Goal: Task Accomplishment & Management: Manage account settings

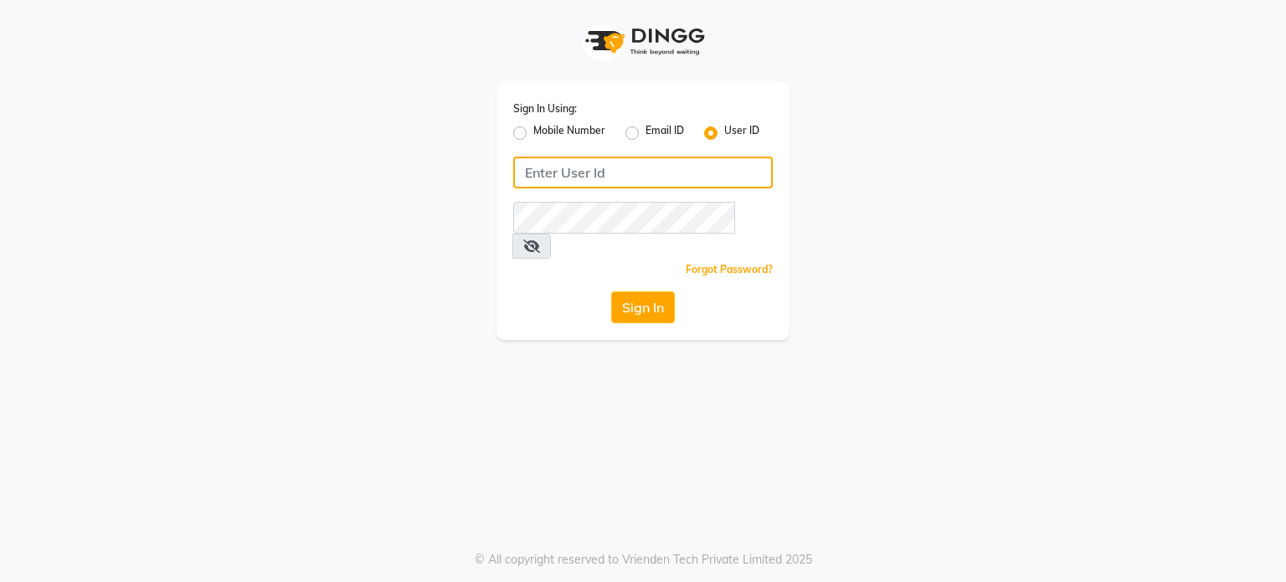
type input "8408993355"
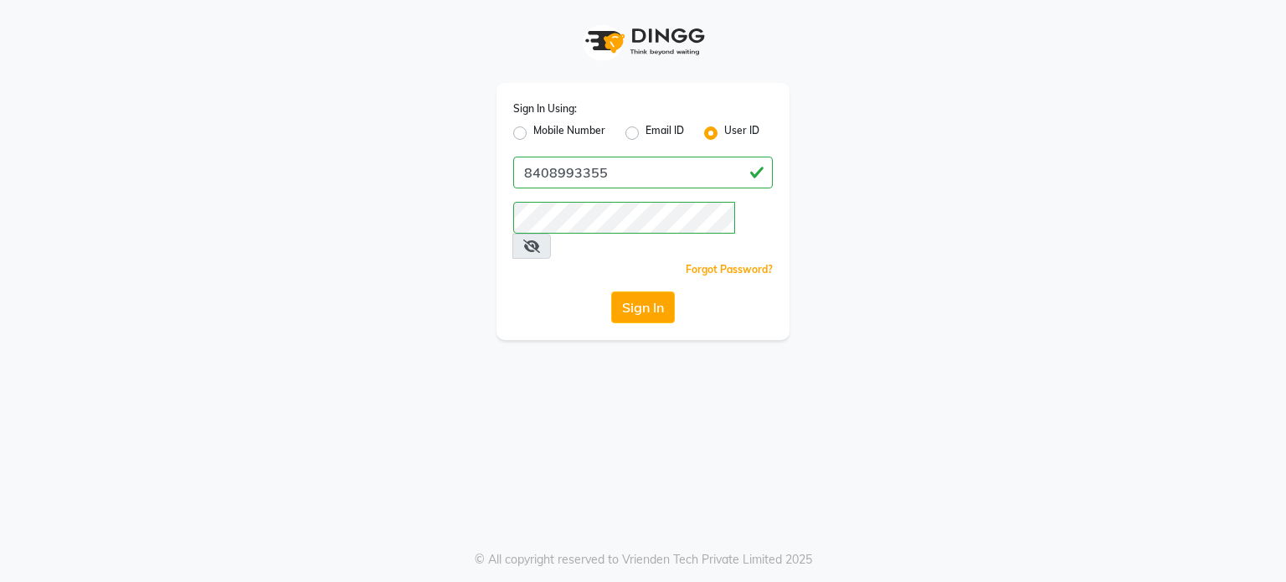
click at [709, 125] on div "User ID" at bounding box center [731, 133] width 55 height 20
click at [724, 135] on label "User ID" at bounding box center [741, 133] width 35 height 20
click at [724, 134] on input "User ID" at bounding box center [729, 128] width 11 height 11
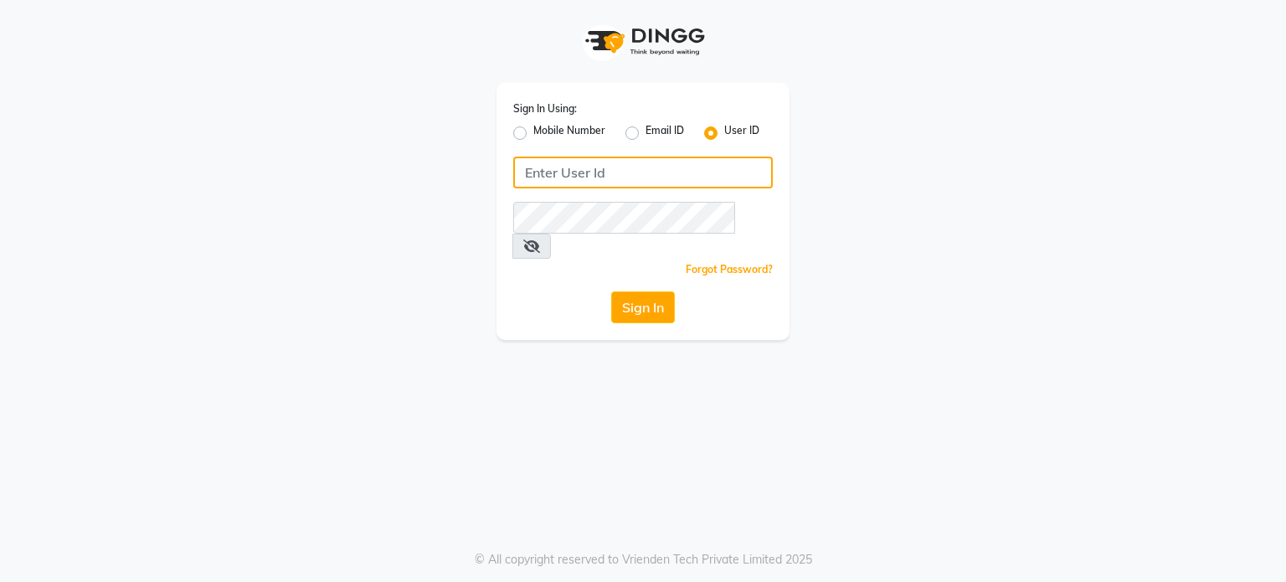
click at [525, 178] on input "Username" at bounding box center [643, 173] width 260 height 32
type input "e1120-33"
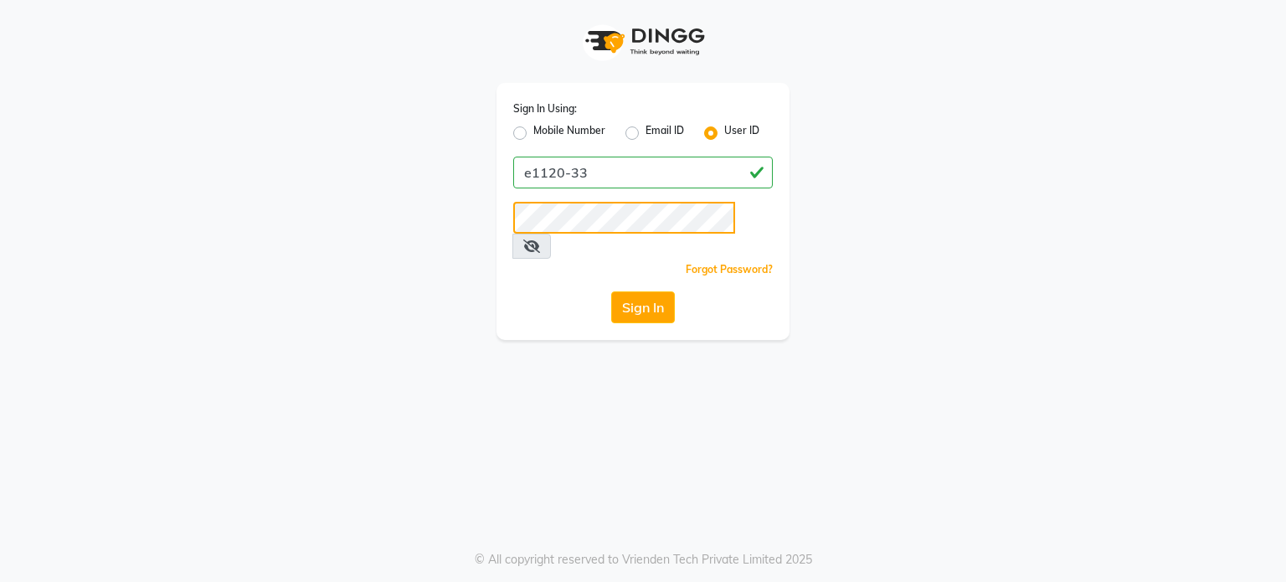
click at [611, 291] on button "Sign In" at bounding box center [643, 307] width 64 height 32
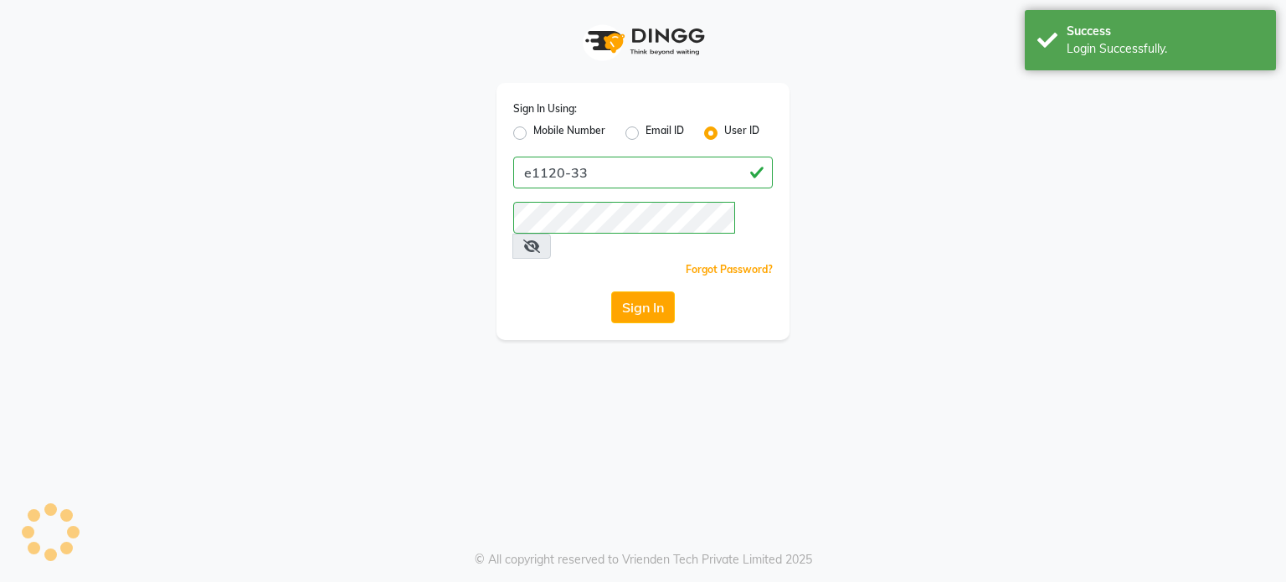
select select "702"
select select "service"
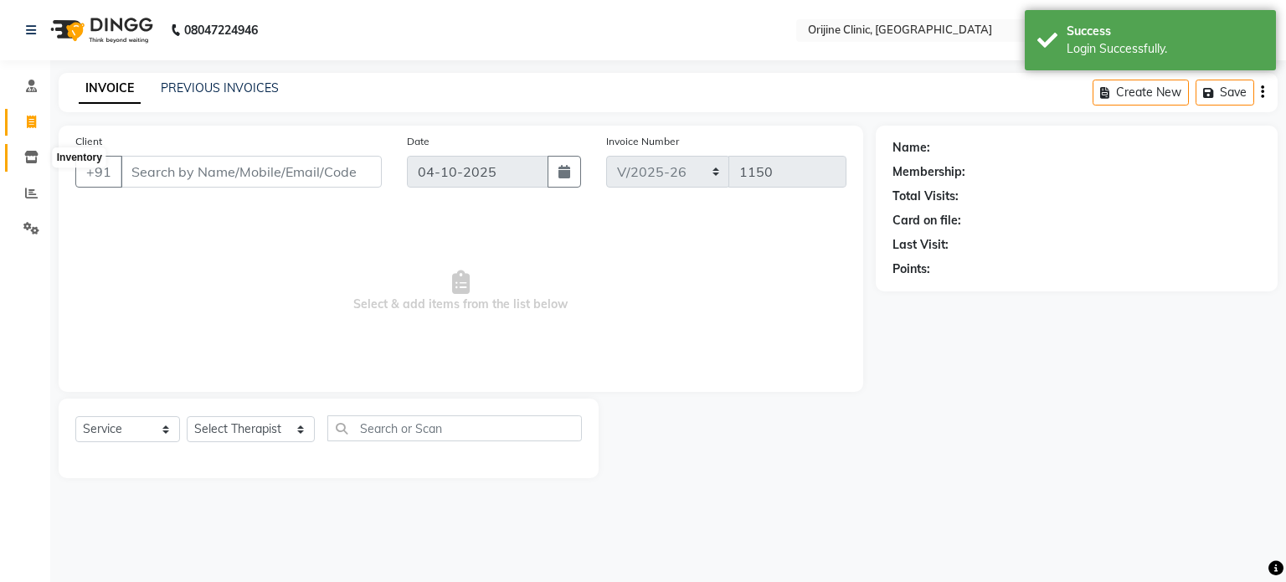
click at [33, 151] on icon at bounding box center [31, 157] width 14 height 13
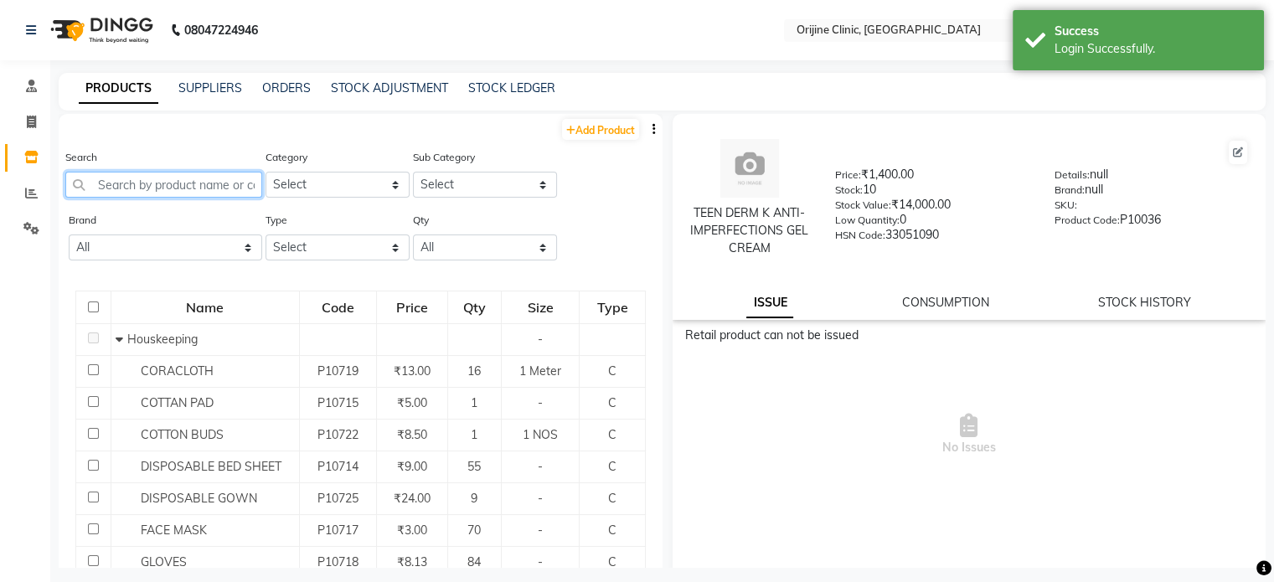
click at [193, 188] on input "text" at bounding box center [163, 185] width 197 height 26
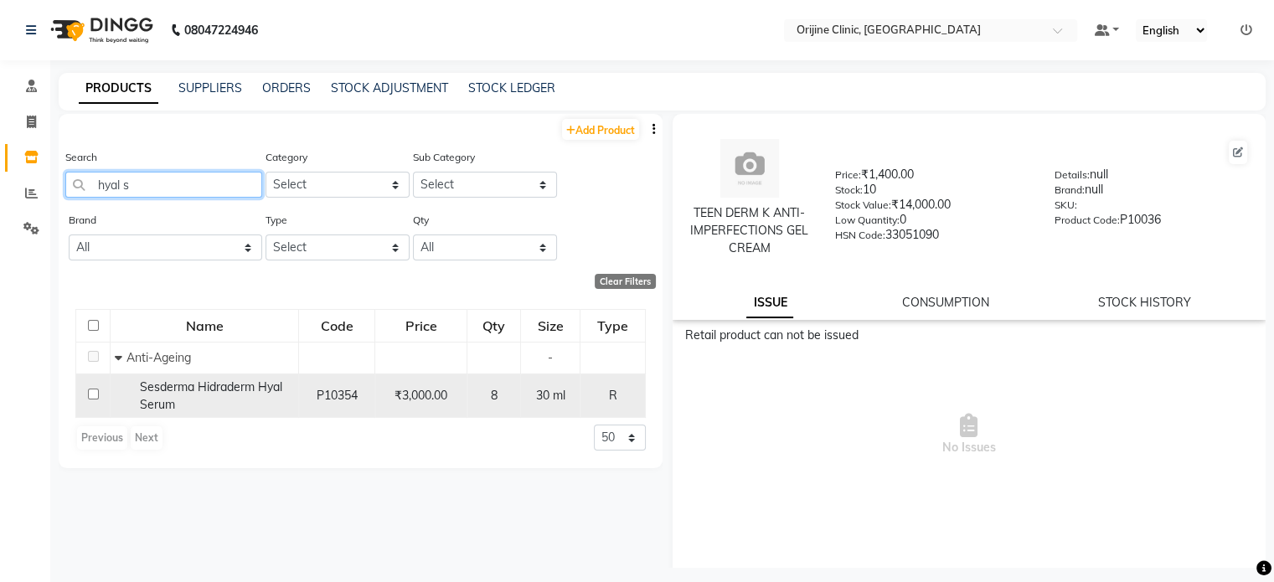
type input "hyal s"
click at [454, 399] on div "₹3,000.00" at bounding box center [421, 396] width 78 height 18
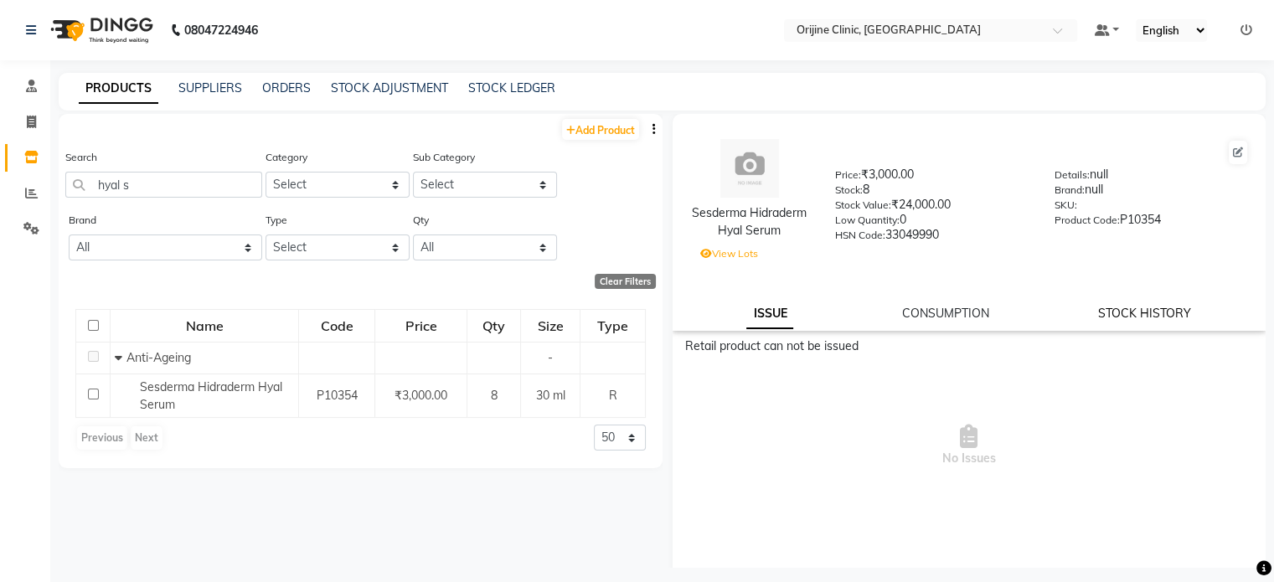
click at [1136, 321] on link "STOCK HISTORY" at bounding box center [1144, 313] width 93 height 15
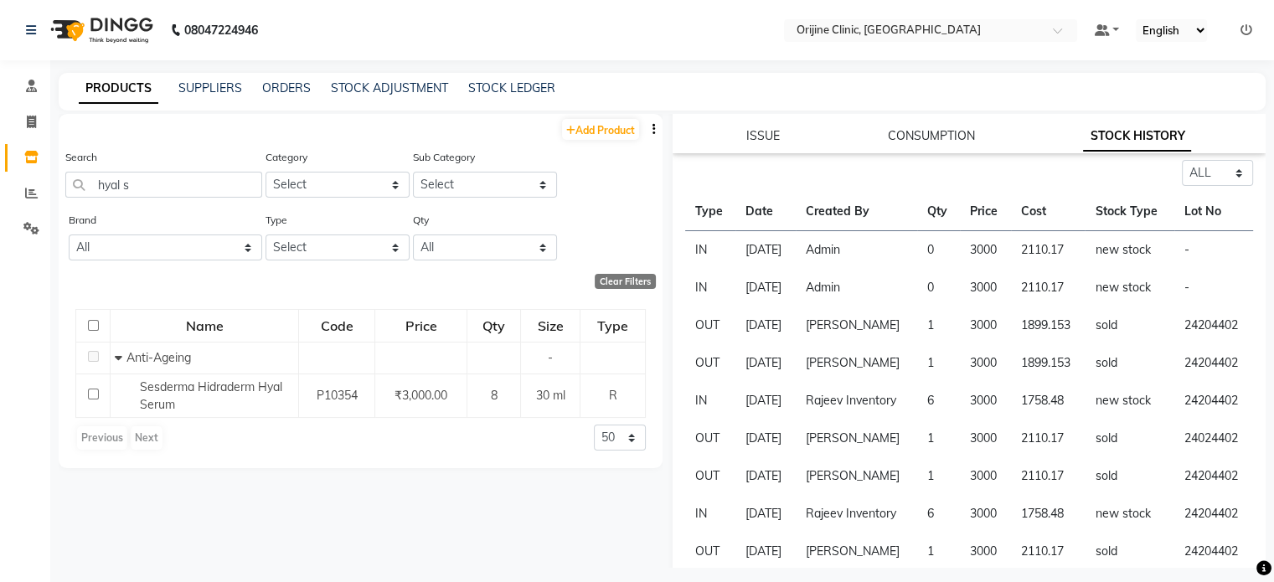
scroll to position [174, 0]
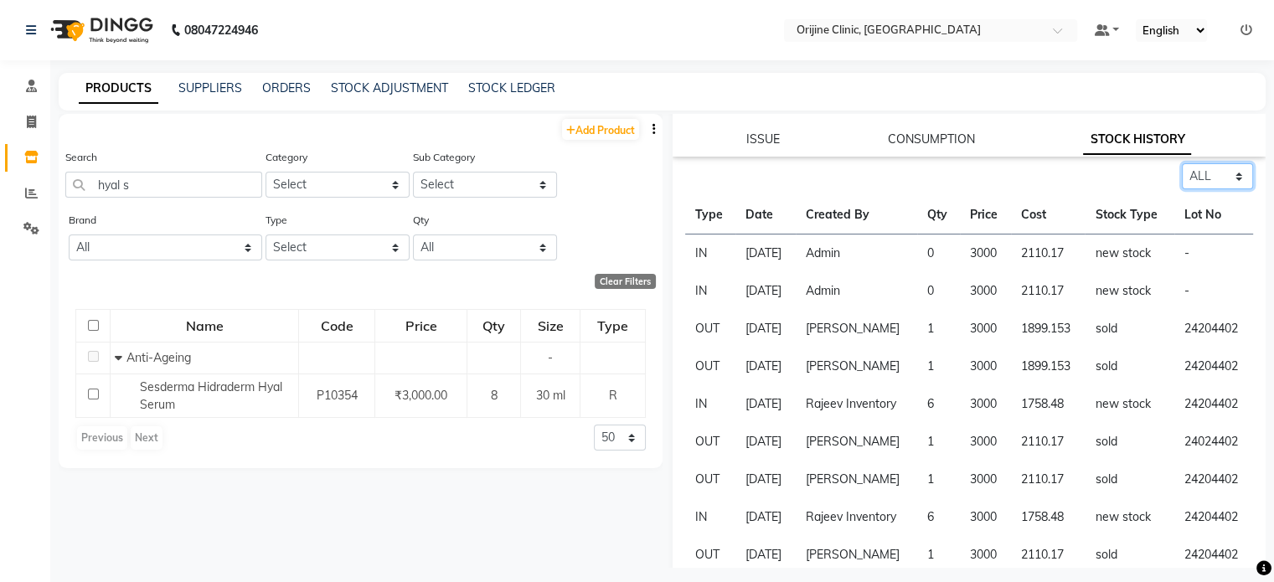
click at [1186, 183] on select "Select ALL IN OUT" at bounding box center [1217, 176] width 71 height 26
click at [1182, 169] on select "Select ALL IN OUT" at bounding box center [1217, 176] width 71 height 26
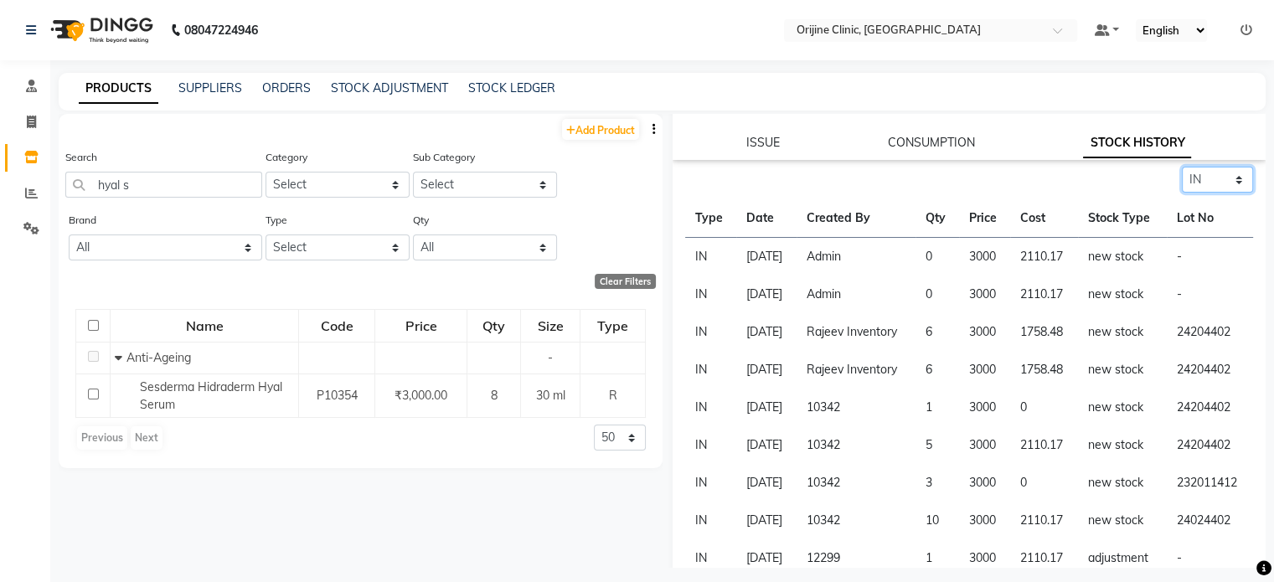
scroll to position [147, 0]
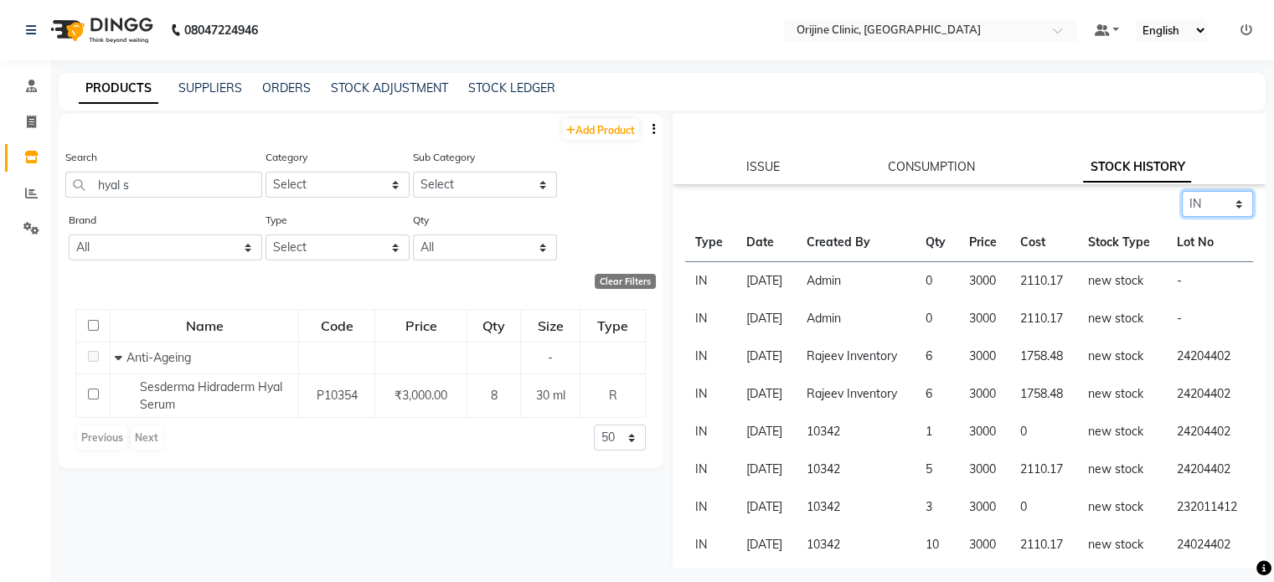
click at [1199, 215] on select "Select ALL IN OUT" at bounding box center [1217, 204] width 71 height 26
select select "out"
click at [1182, 197] on select "Select ALL IN OUT" at bounding box center [1217, 204] width 71 height 26
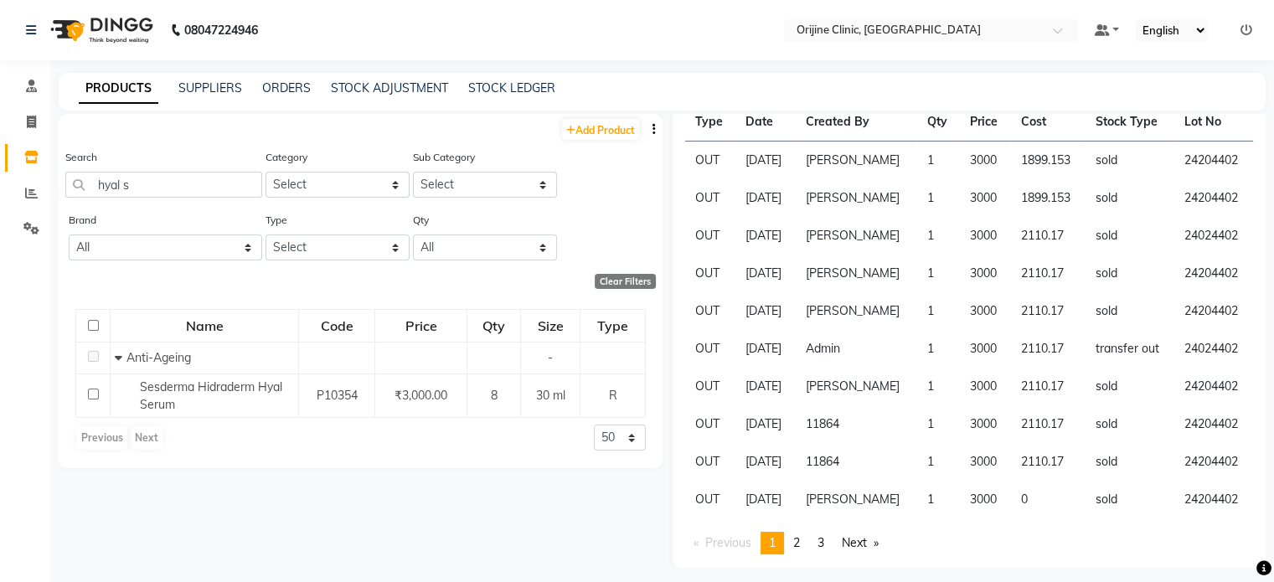
scroll to position [466, 0]
click at [797, 548] on span "2" at bounding box center [796, 542] width 7 height 15
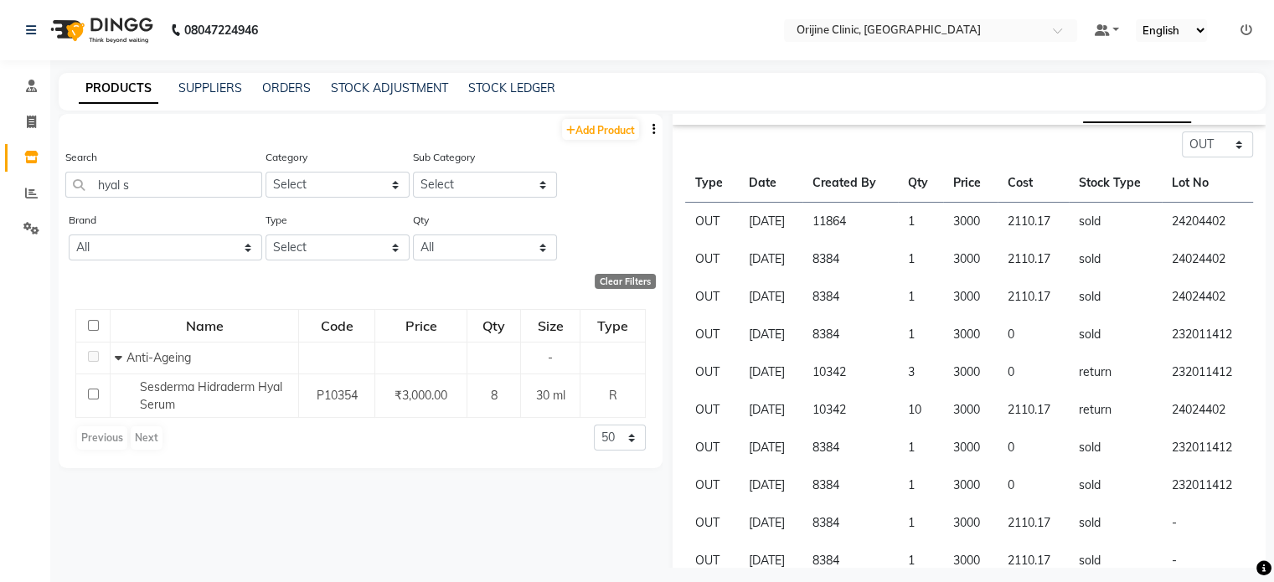
scroll to position [272, 0]
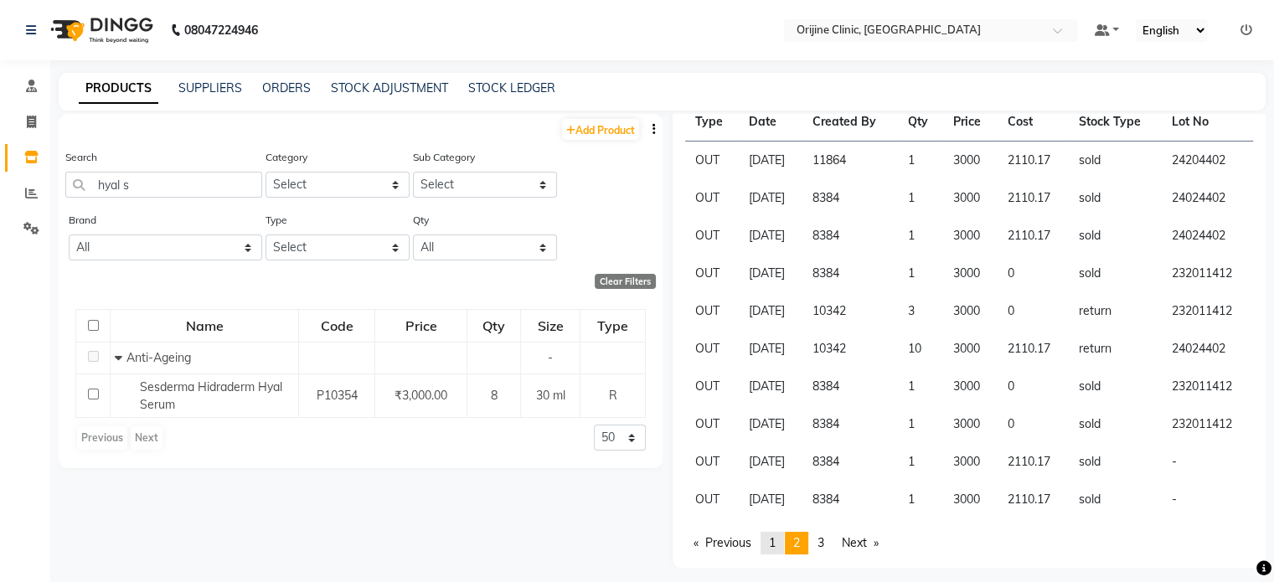
click at [772, 545] on span "1" at bounding box center [772, 542] width 7 height 15
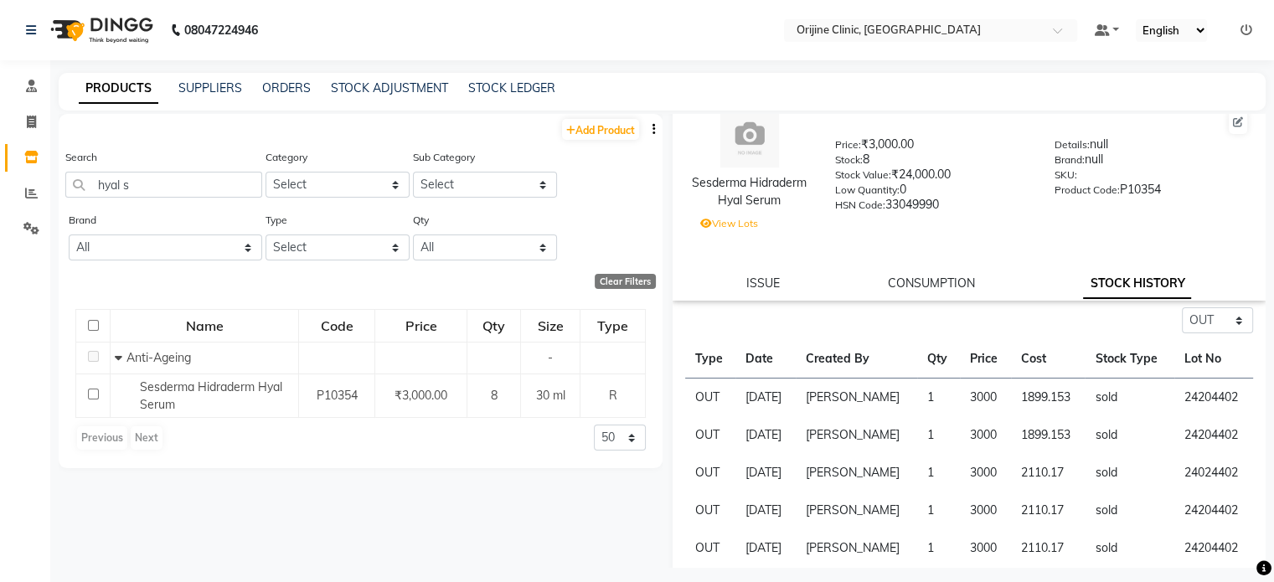
scroll to position [0, 0]
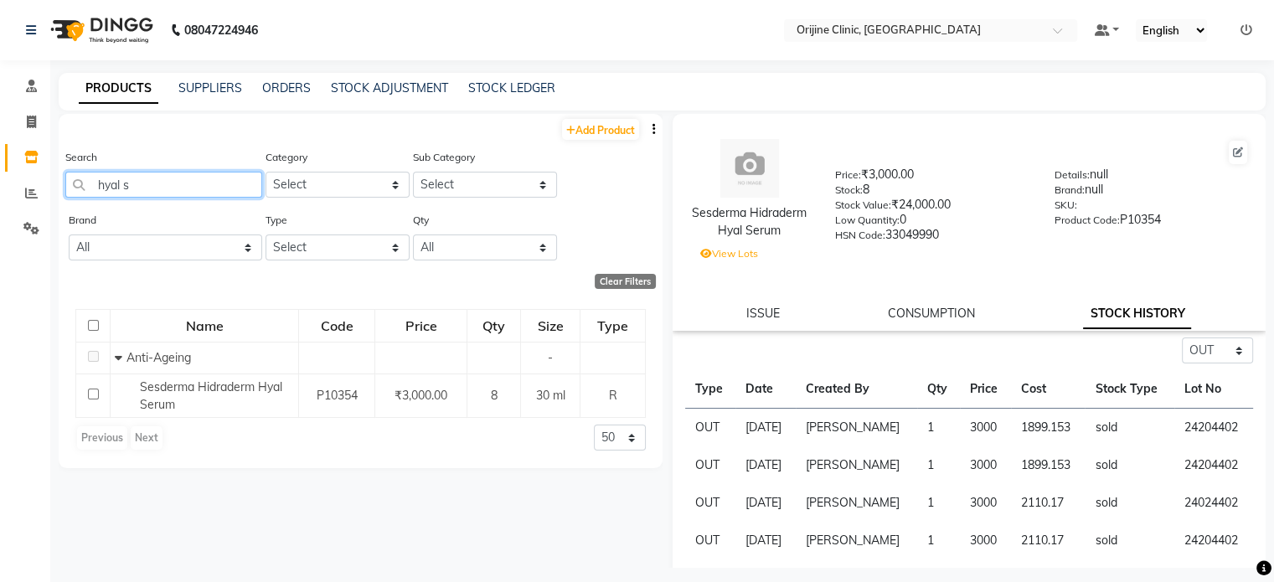
click at [135, 183] on input "hyal s" at bounding box center [163, 185] width 197 height 26
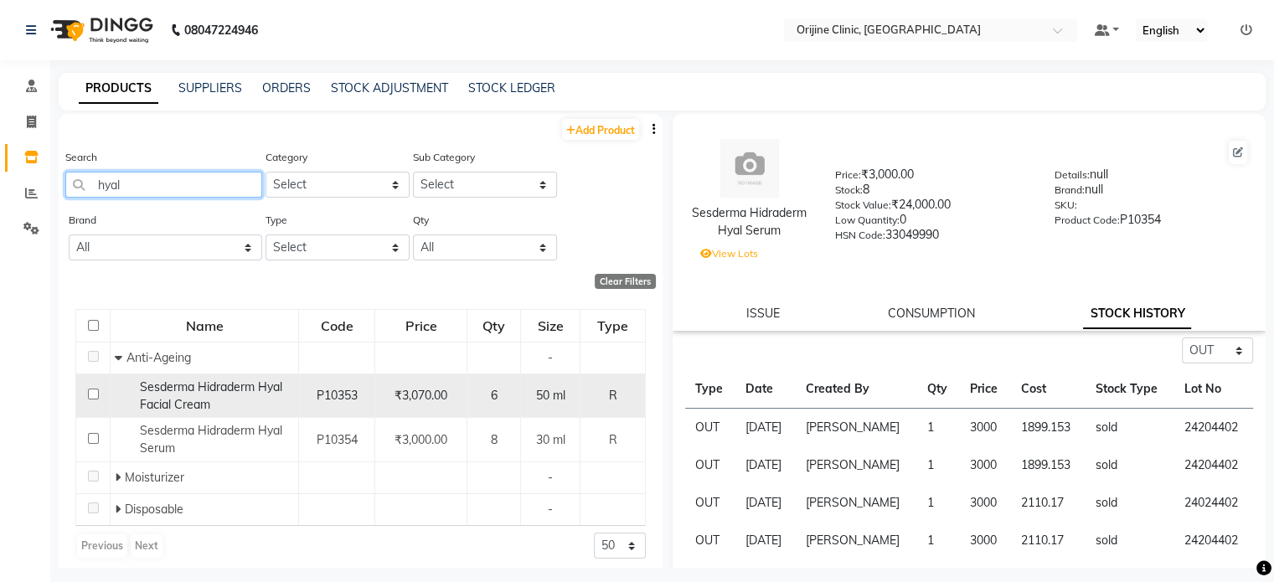
type input "hyal"
click at [215, 394] on span "Sesderma Hidraderm Hyal Facial Cream" at bounding box center [211, 395] width 142 height 33
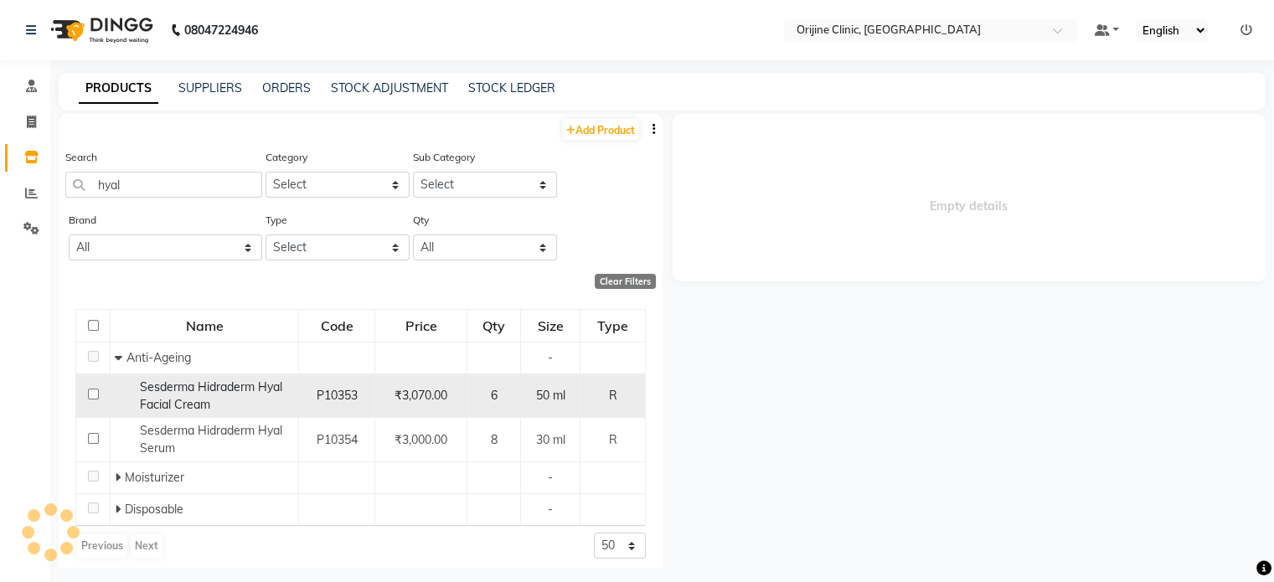
select select "out"
